Goal: Task Accomplishment & Management: Manage account settings

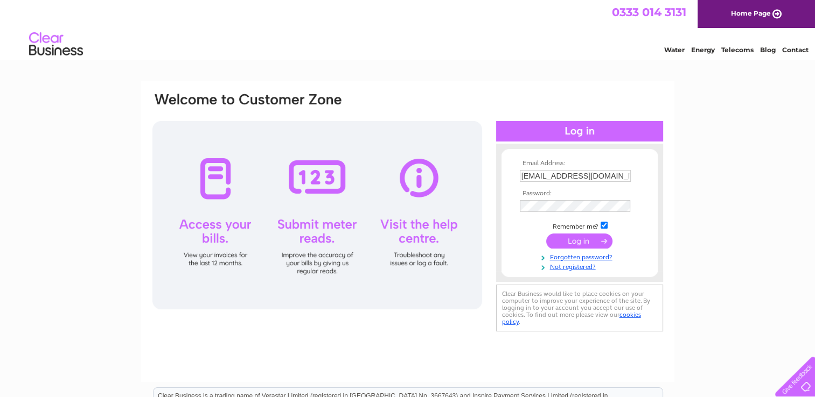
click at [574, 243] on input "submit" at bounding box center [579, 241] width 66 height 15
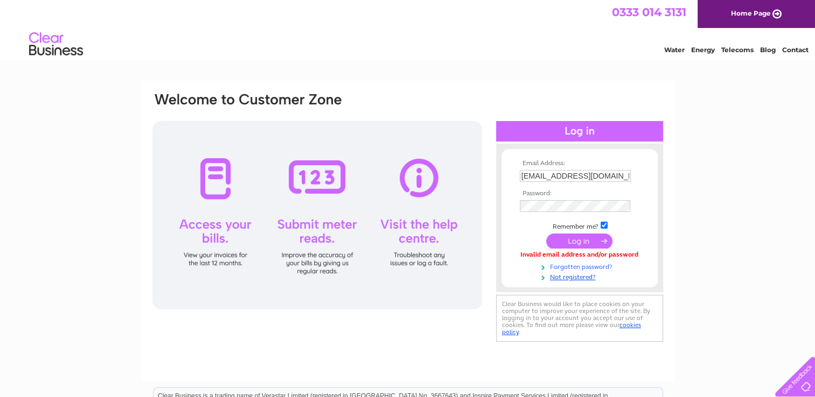
click at [575, 268] on link "Forgotten password?" at bounding box center [581, 266] width 122 height 10
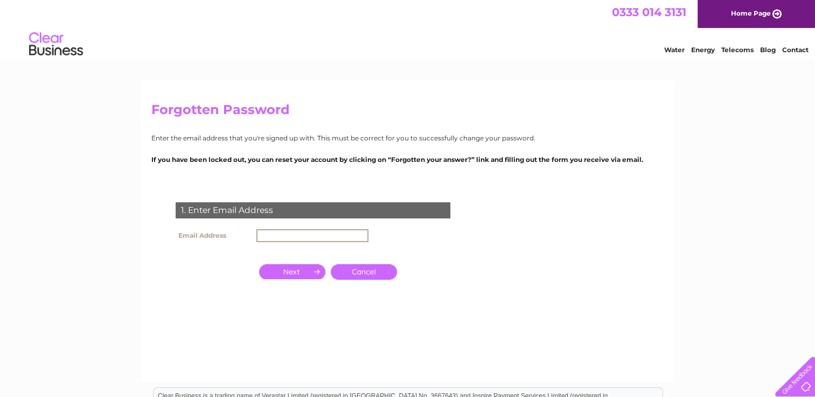
click at [270, 238] on input "text" at bounding box center [312, 235] width 112 height 13
type input "[EMAIL_ADDRESS][DOMAIN_NAME]"
click at [305, 270] on input "button" at bounding box center [292, 270] width 66 height 15
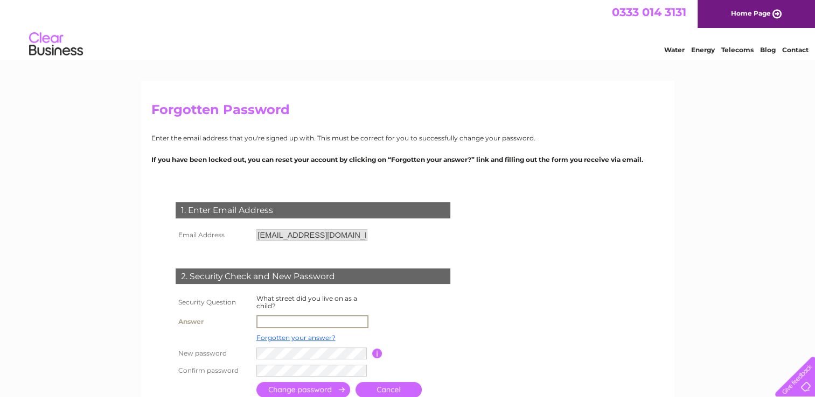
click at [266, 323] on input "text" at bounding box center [312, 322] width 112 height 13
type input "pleasant place"
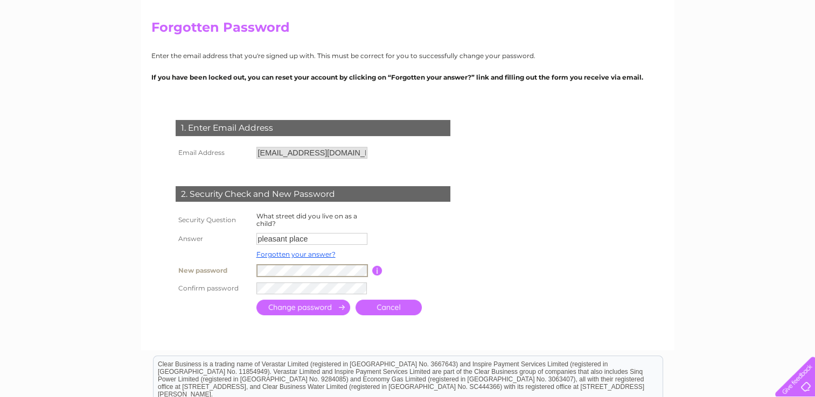
scroll to position [80, 0]
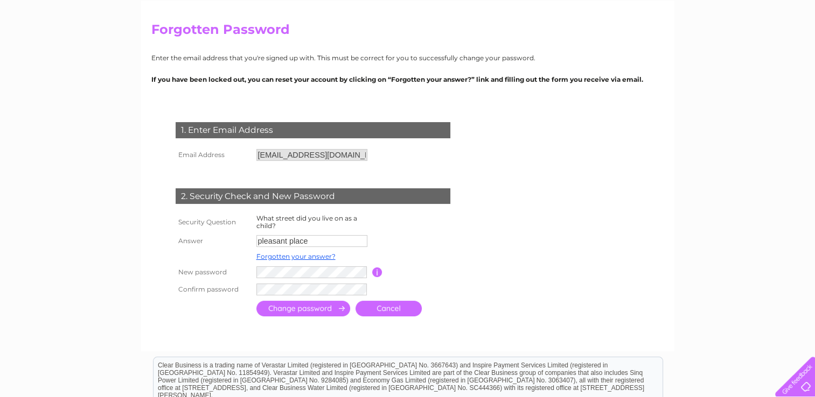
click at [291, 308] on input "submit" at bounding box center [303, 309] width 94 height 16
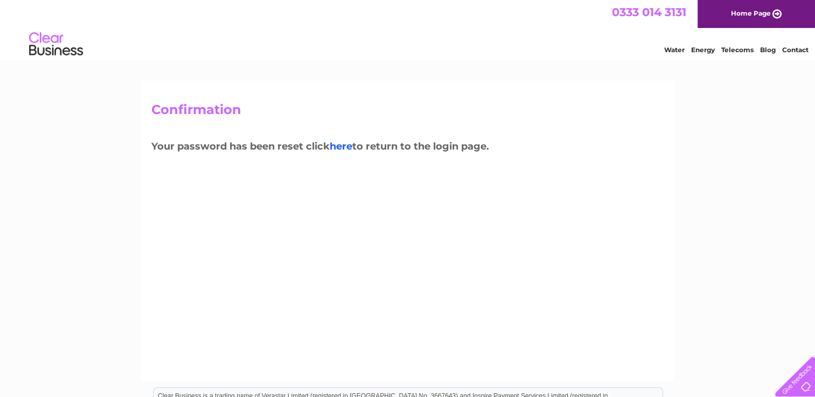
click at [350, 148] on link "here" at bounding box center [341, 147] width 23 height 12
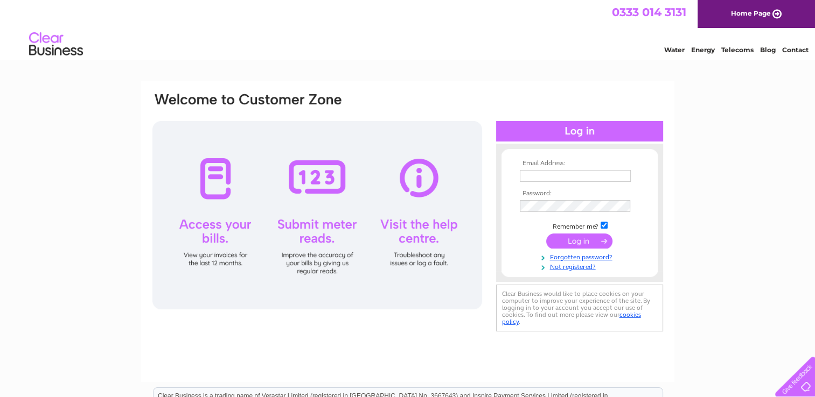
type input "[EMAIL_ADDRESS][DOMAIN_NAME]"
click at [720, 183] on div "Email Address: [EMAIL_ADDRESS][DOMAIN_NAME] Password:" at bounding box center [407, 324] width 815 height 486
click at [686, 193] on div "Email Address: [EMAIL_ADDRESS][DOMAIN_NAME] Password:" at bounding box center [407, 324] width 815 height 486
click at [591, 238] on input "submit" at bounding box center [579, 241] width 66 height 15
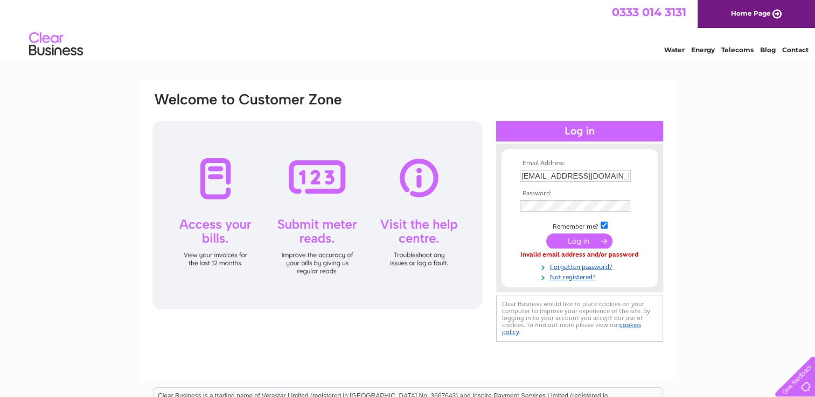
click at [582, 238] on input "submit" at bounding box center [579, 241] width 66 height 15
click at [702, 91] on div "Email Address: [EMAIL_ADDRESS][DOMAIN_NAME] Password:" at bounding box center [407, 324] width 815 height 486
